Goal: Information Seeking & Learning: Learn about a topic

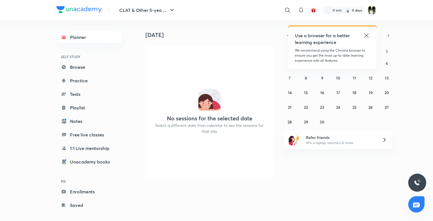
click at [367, 36] on icon at bounding box center [366, 35] width 7 height 7
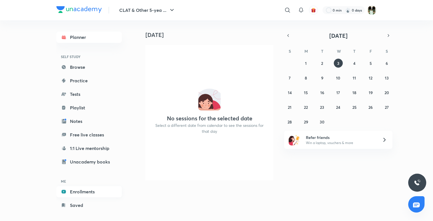
click at [82, 193] on link "Enrollments" at bounding box center [88, 191] width 65 height 11
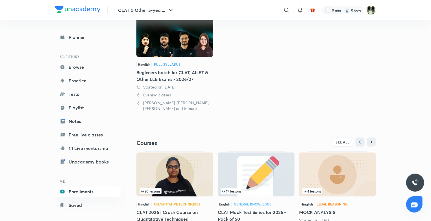
scroll to position [109, 0]
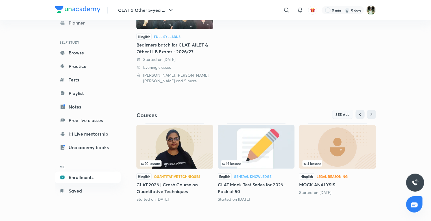
click at [347, 116] on span "SEE ALL" at bounding box center [343, 115] width 14 height 4
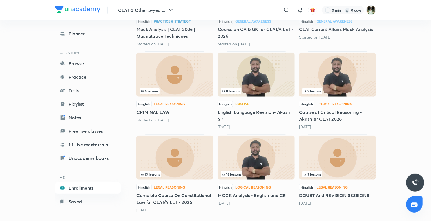
scroll to position [224, 0]
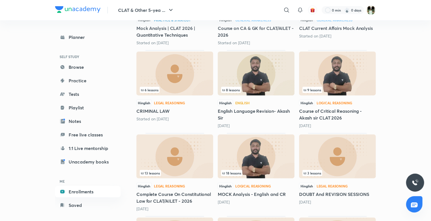
click at [191, 87] on div "6 lessons" at bounding box center [175, 90] width 70 height 6
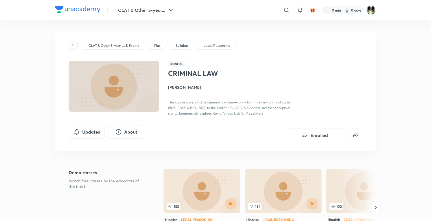
click at [76, 45] on span "button" at bounding box center [73, 45] width 8 height 5
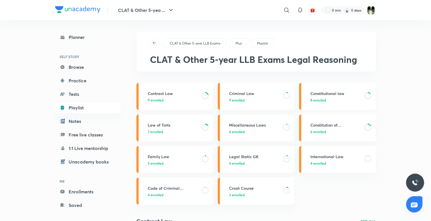
click at [319, 92] on h3 "Constitutional law" at bounding box center [335, 94] width 51 height 6
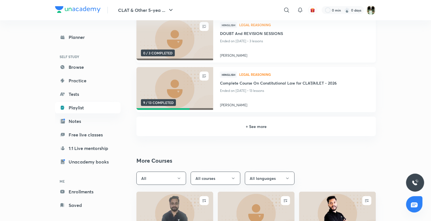
scroll to position [142, 0]
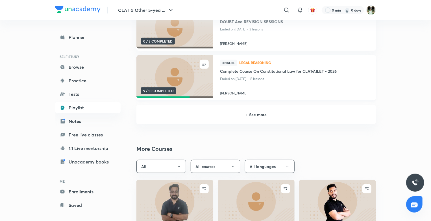
click at [179, 65] on img at bounding box center [174, 77] width 78 height 44
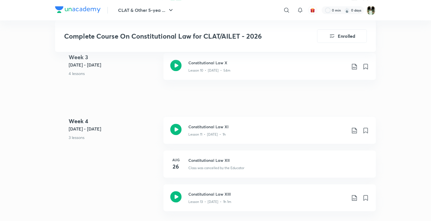
scroll to position [693, 0]
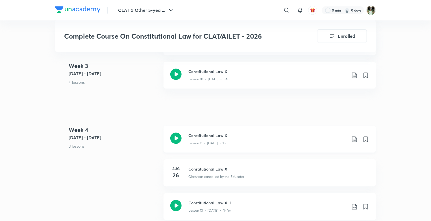
click at [242, 140] on div "Lesson 11 • [DATE] • 1h" at bounding box center [267, 142] width 158 height 7
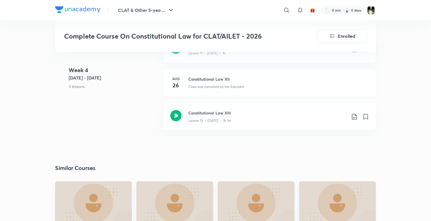
scroll to position [782, 0]
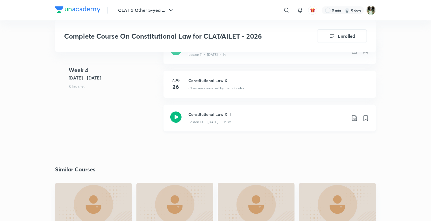
click at [244, 126] on div "Constitutional Law XIII Lesson 13 • [DATE] • 1h 1m" at bounding box center [269, 118] width 212 height 27
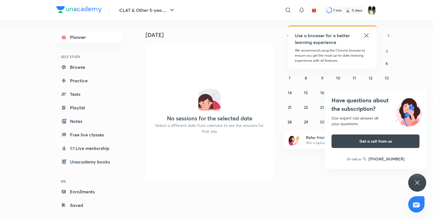
click at [415, 179] on div "Have questions about the subscription? Our expert can answer all your questions…" at bounding box center [418, 183] width 18 height 18
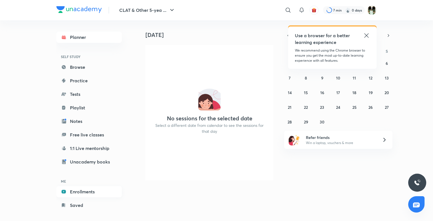
click at [82, 188] on link "Enrollments" at bounding box center [88, 191] width 65 height 11
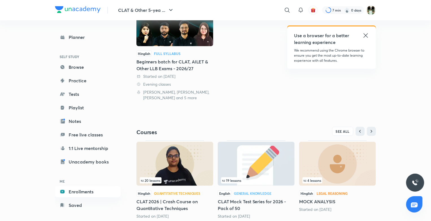
scroll to position [109, 0]
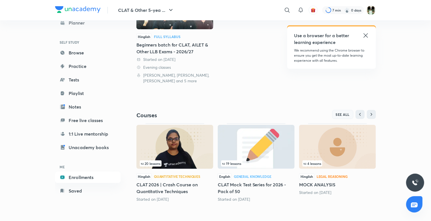
click at [345, 113] on span "SEE ALL" at bounding box center [343, 115] width 14 height 4
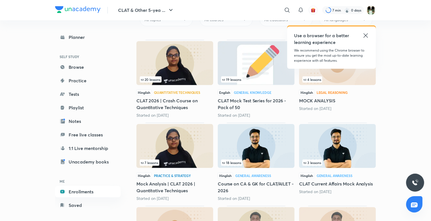
scroll to position [71, 0]
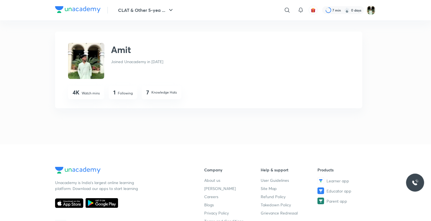
click at [85, 8] on img at bounding box center [77, 9] width 45 height 7
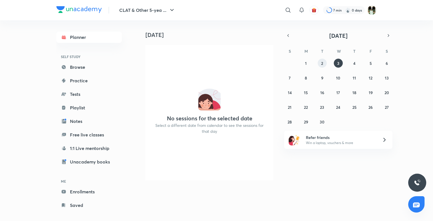
click at [318, 63] on button "2" at bounding box center [322, 63] width 9 height 9
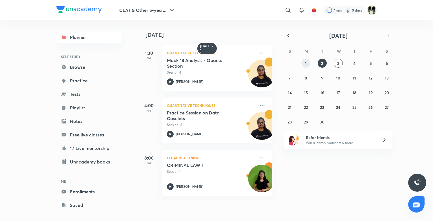
click at [309, 62] on button "1" at bounding box center [306, 63] width 9 height 9
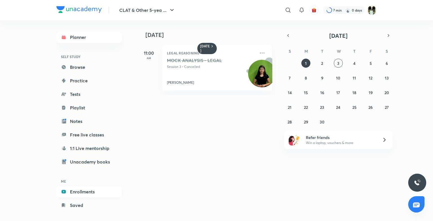
click at [68, 189] on link "Enrollments" at bounding box center [88, 191] width 65 height 11
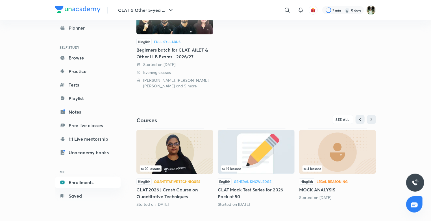
scroll to position [105, 0]
click at [341, 121] on span "SEE ALL" at bounding box center [343, 119] width 14 height 4
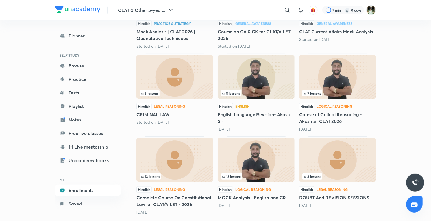
scroll to position [224, 0]
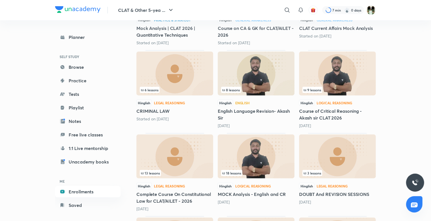
click at [243, 177] on img at bounding box center [256, 157] width 77 height 44
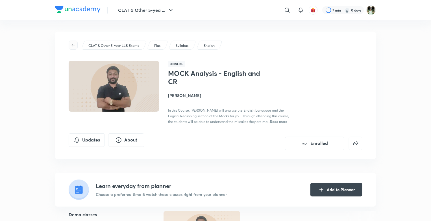
click at [72, 43] on icon "button" at bounding box center [73, 45] width 5 height 5
